Goal: Find contact information: Obtain details needed to contact an individual or organization

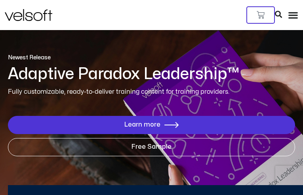
type input "**********"
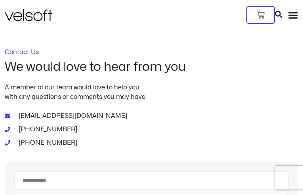
type input "**********"
type input "*********"
type input "**********"
